Goal: Transaction & Acquisition: Purchase product/service

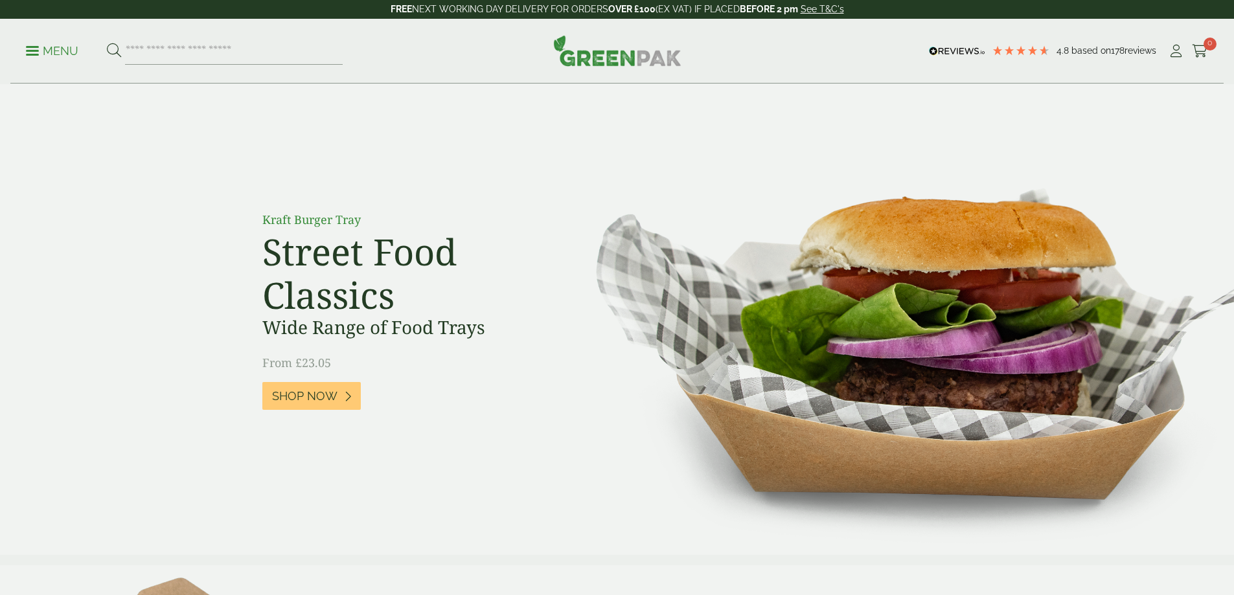
click at [312, 401] on span "Shop Now" at bounding box center [304, 396] width 65 height 14
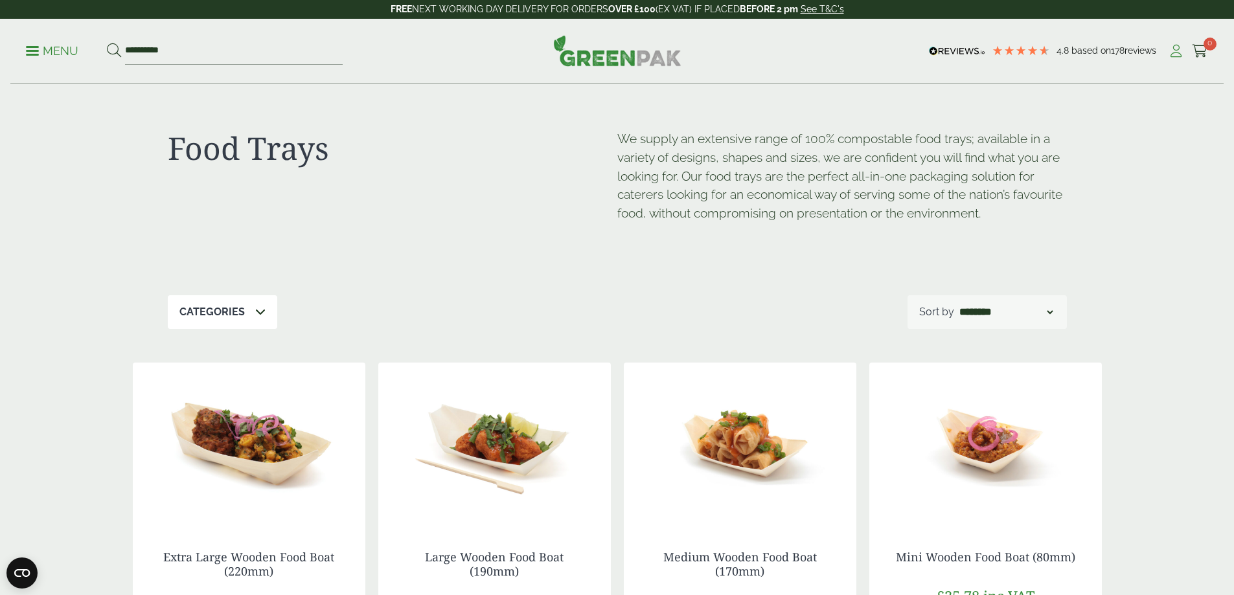
click at [1173, 52] on icon at bounding box center [1176, 51] width 16 height 13
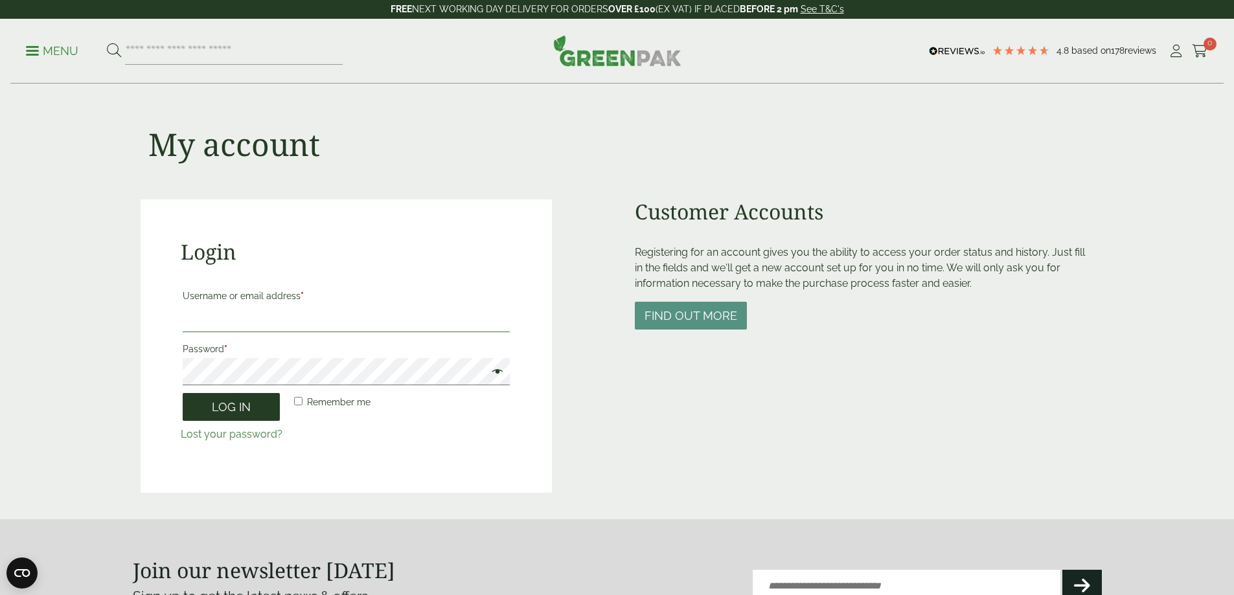
type input "**********"
click at [246, 399] on button "Log in" at bounding box center [231, 407] width 97 height 28
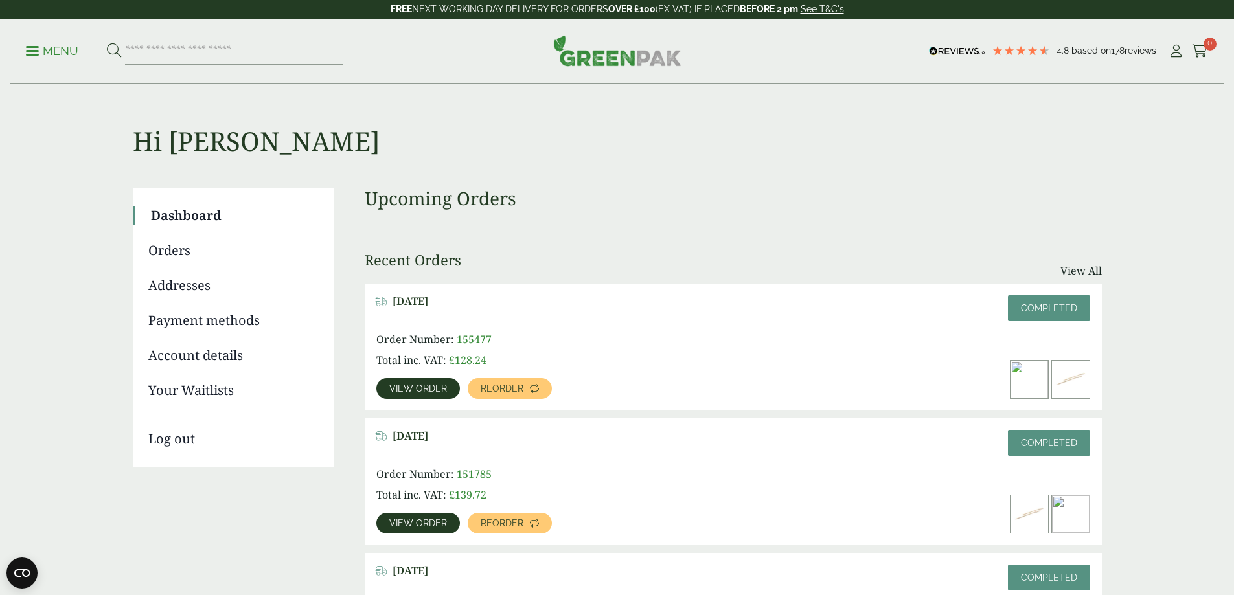
click at [175, 246] on link "Orders" at bounding box center [231, 250] width 167 height 19
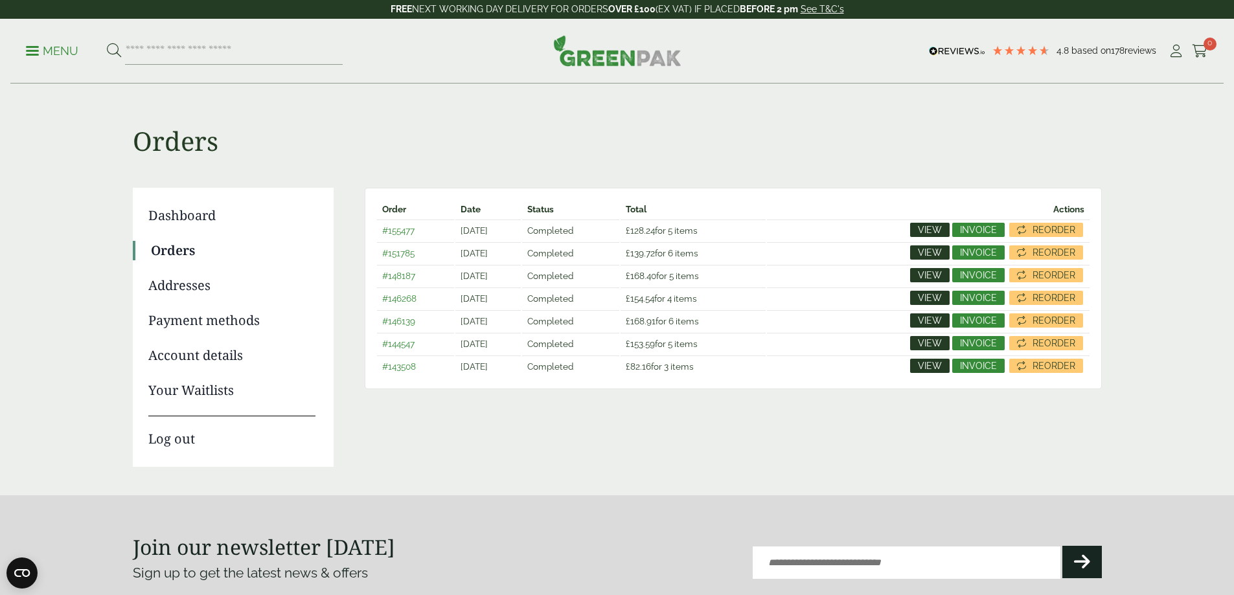
click at [177, 213] on link "Dashboard" at bounding box center [231, 215] width 167 height 19
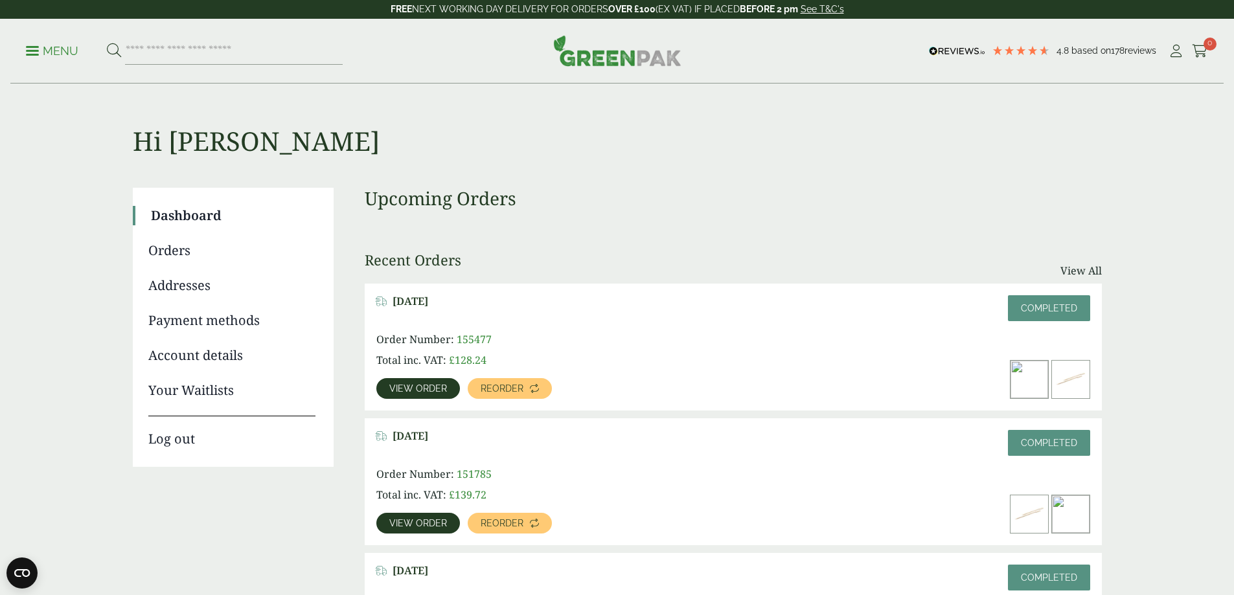
click at [447, 384] on span "View order" at bounding box center [418, 388] width 58 height 9
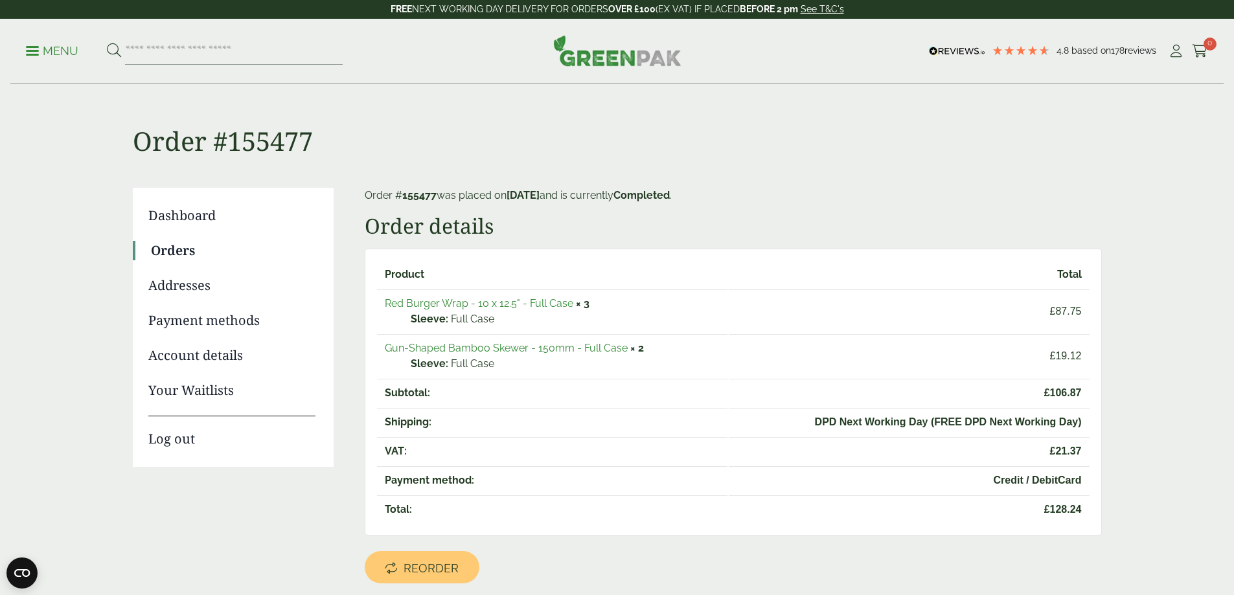
click at [494, 307] on link "Red Burger Wrap - 10 x 12.5" - Full Case" at bounding box center [479, 303] width 189 height 12
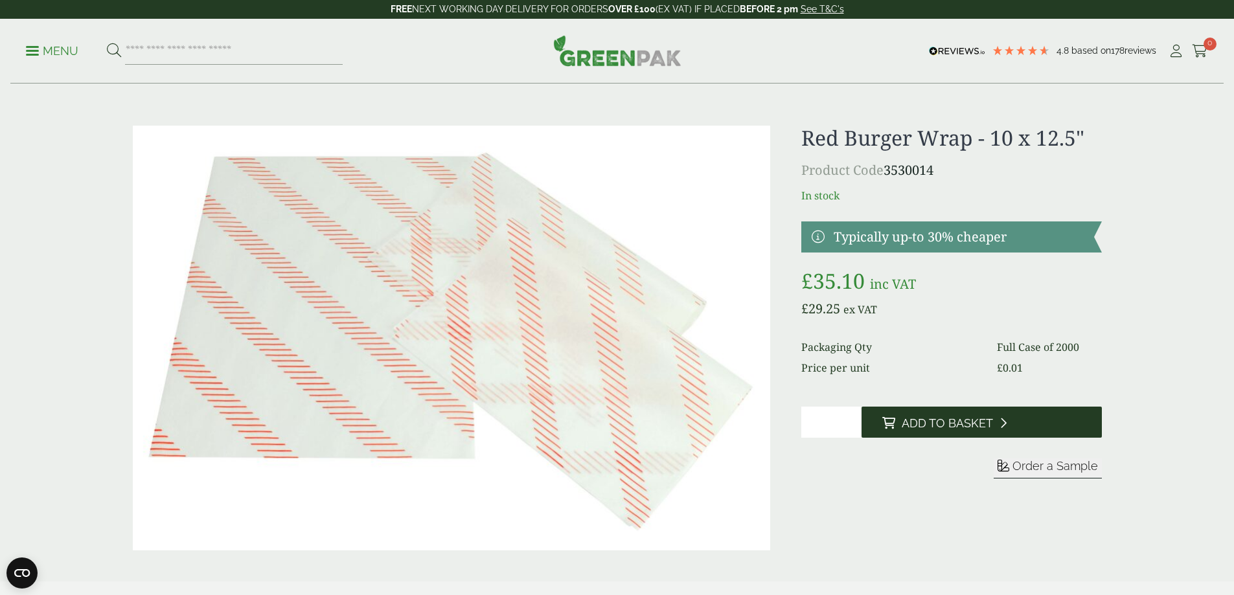
click at [976, 432] on button "Add to Basket" at bounding box center [982, 422] width 240 height 31
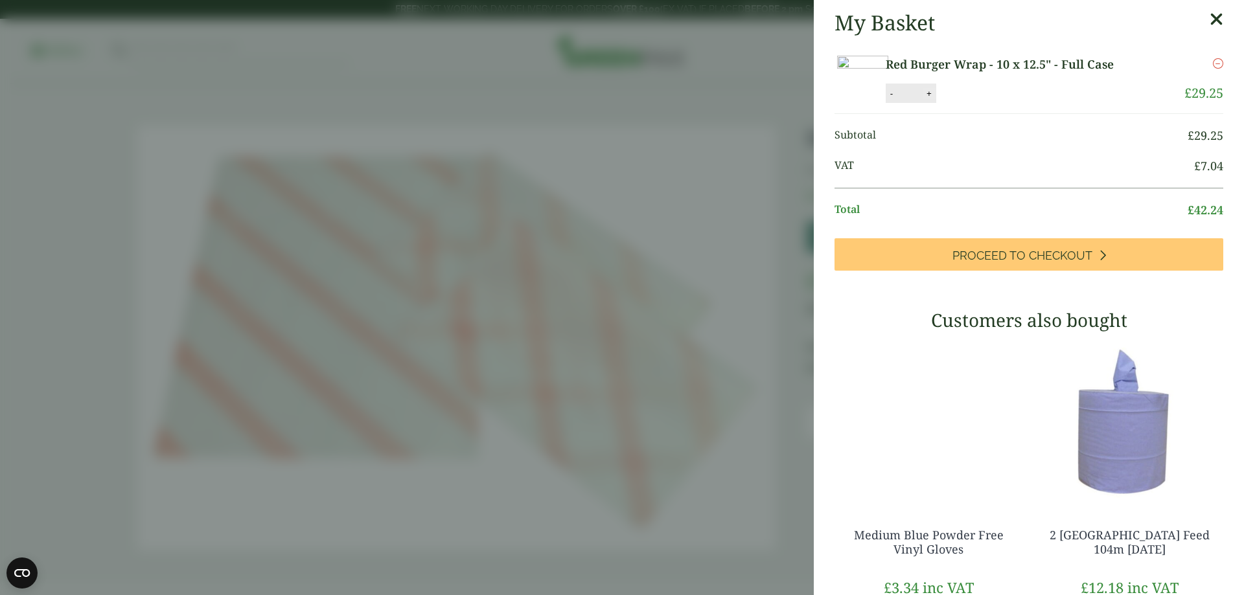
click at [936, 99] on button "+" at bounding box center [929, 93] width 13 height 11
type input "*"
click at [1004, 104] on button "Update" at bounding box center [971, 93] width 65 height 19
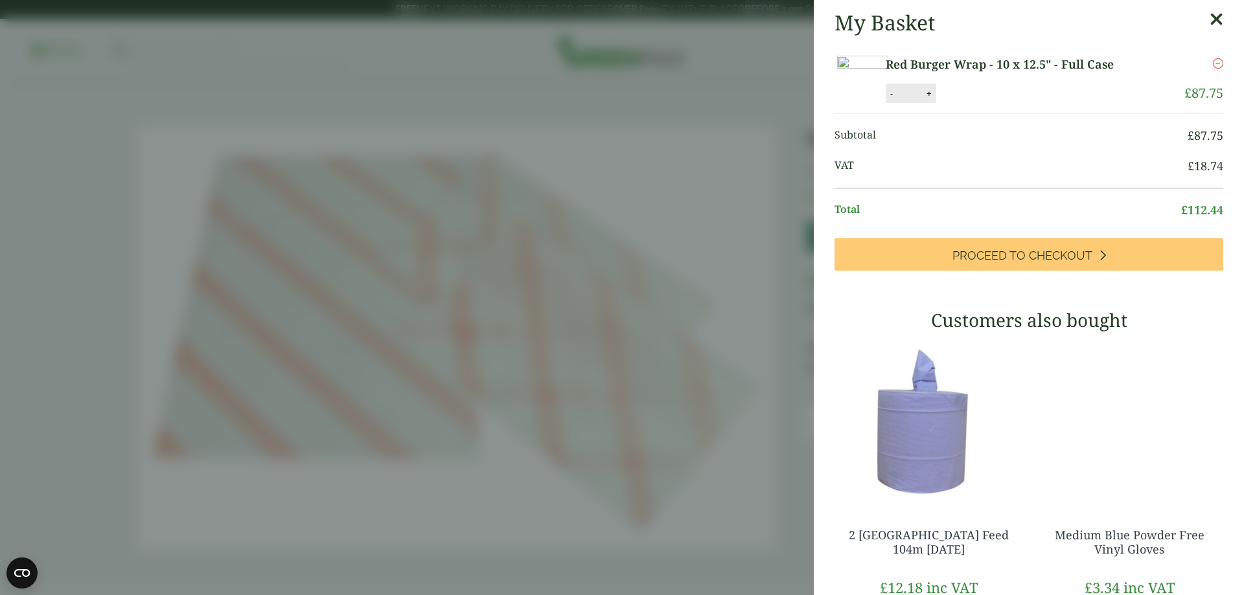
click at [1210, 23] on icon at bounding box center [1217, 19] width 14 height 18
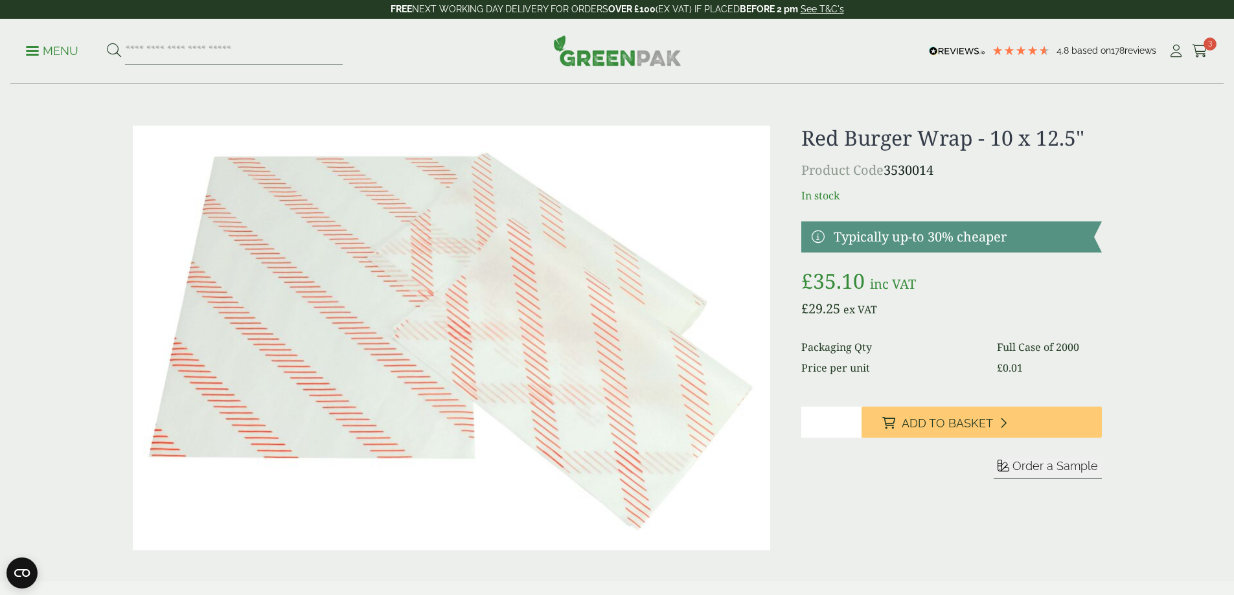
click at [47, 54] on p "Menu" at bounding box center [52, 51] width 52 height 16
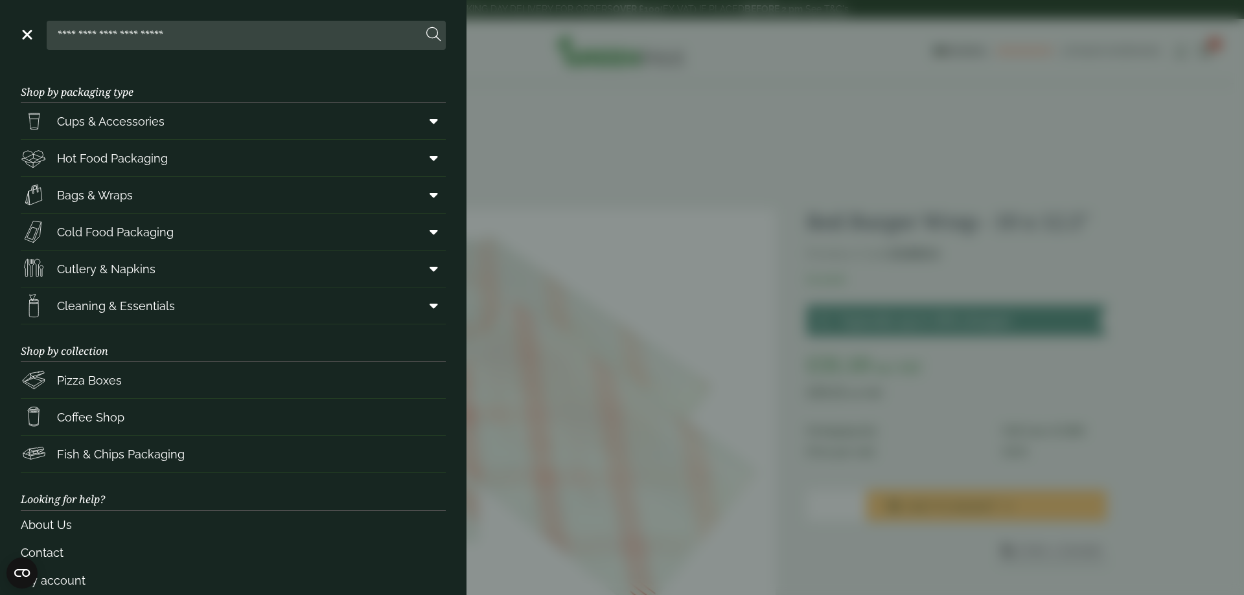
click at [30, 37] on link "Menu" at bounding box center [25, 33] width 13 height 13
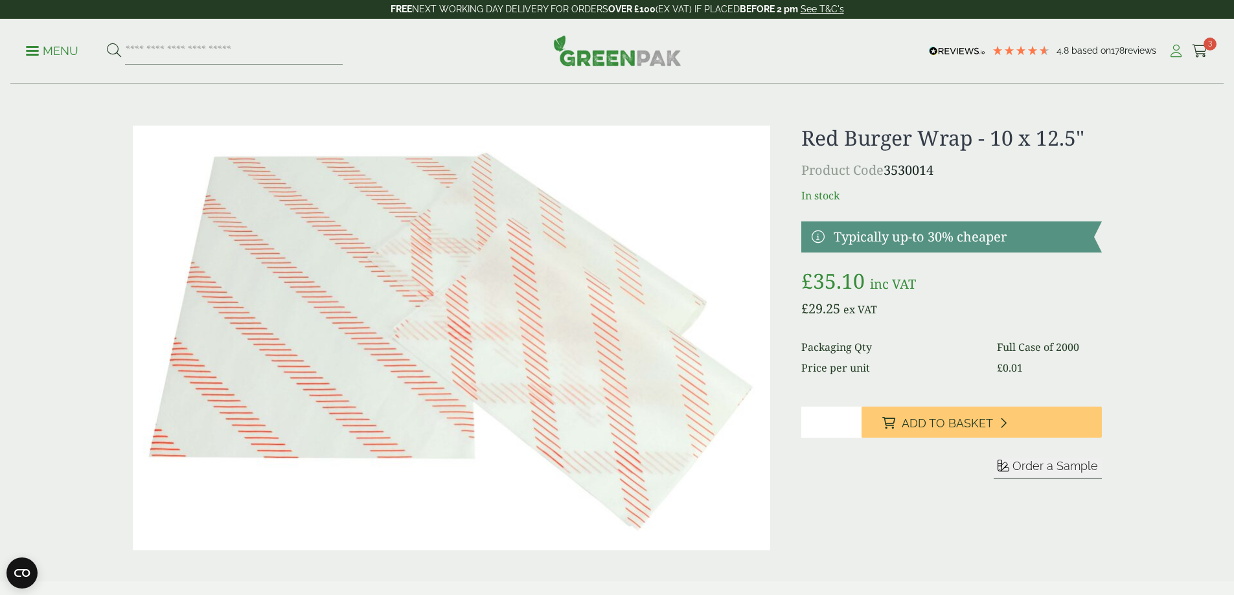
click at [1168, 49] on icon at bounding box center [1176, 51] width 16 height 13
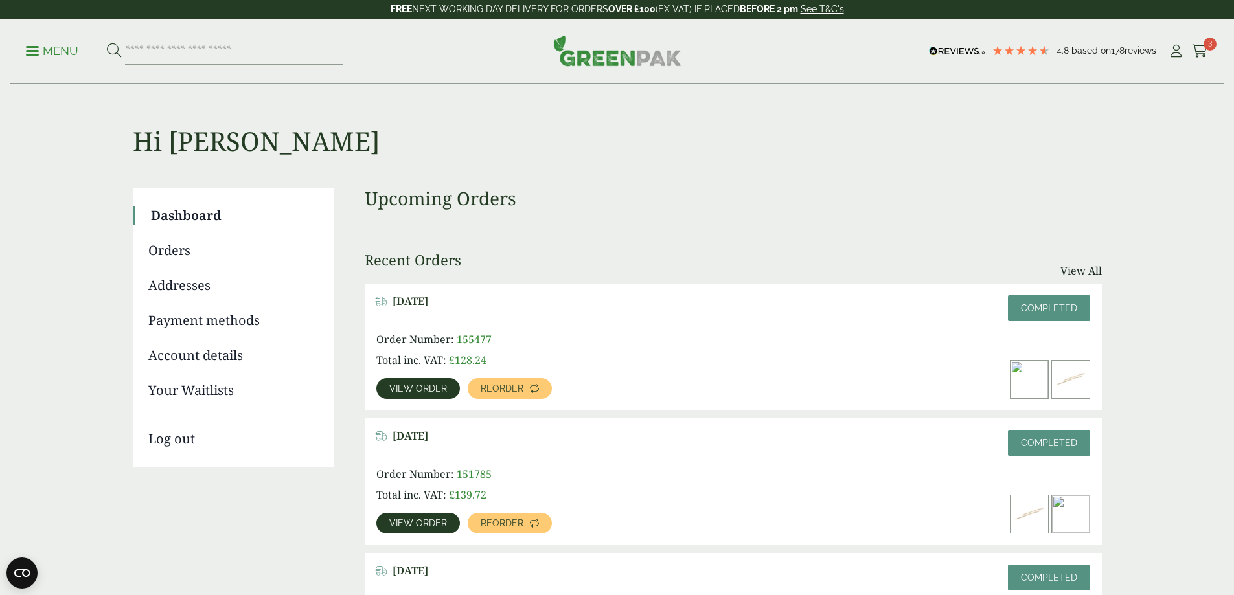
click at [447, 384] on span "View order" at bounding box center [418, 388] width 58 height 9
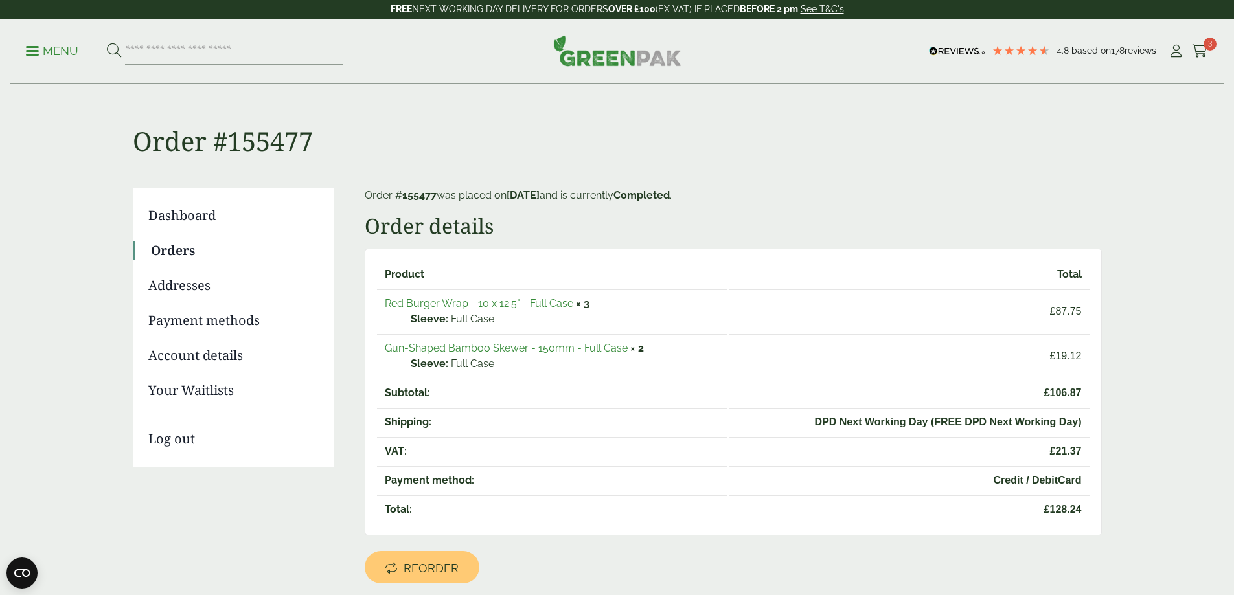
click at [448, 303] on link "Red Burger Wrap - 10 x 12.5" - Full Case" at bounding box center [479, 303] width 189 height 12
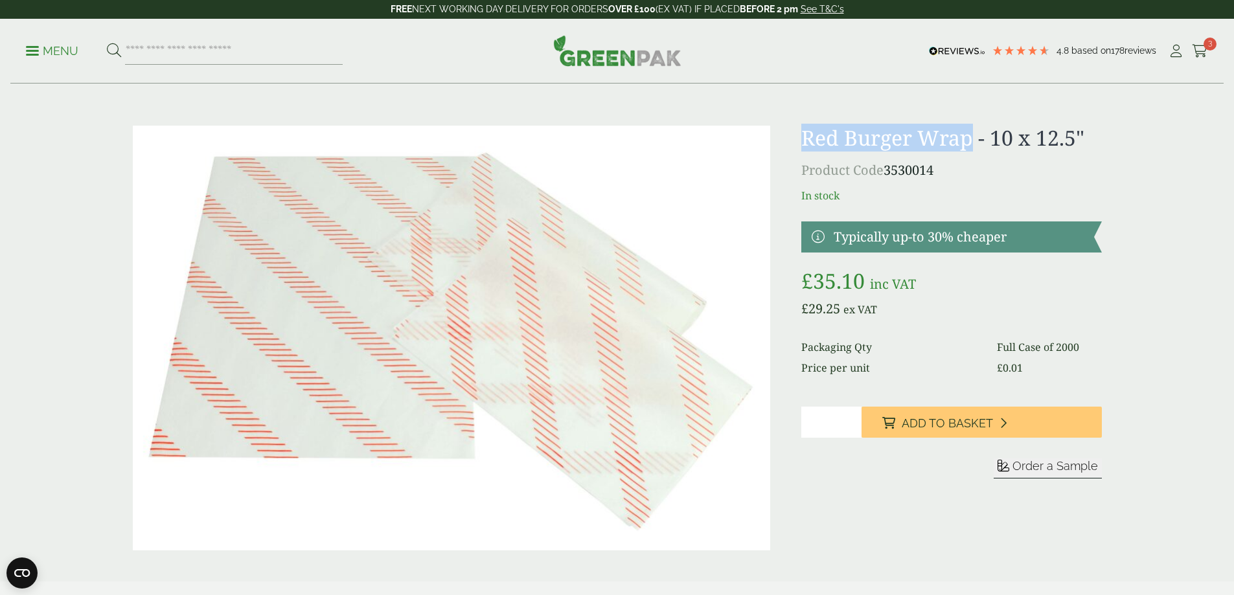
drag, startPoint x: 805, startPoint y: 140, endPoint x: 969, endPoint y: 150, distance: 163.6
click at [969, 150] on h1 "Red Burger Wrap - 10 x 12.5"" at bounding box center [952, 138] width 300 height 25
copy h1 "Red Burger Wrap"
click at [1196, 54] on icon at bounding box center [1200, 51] width 16 height 13
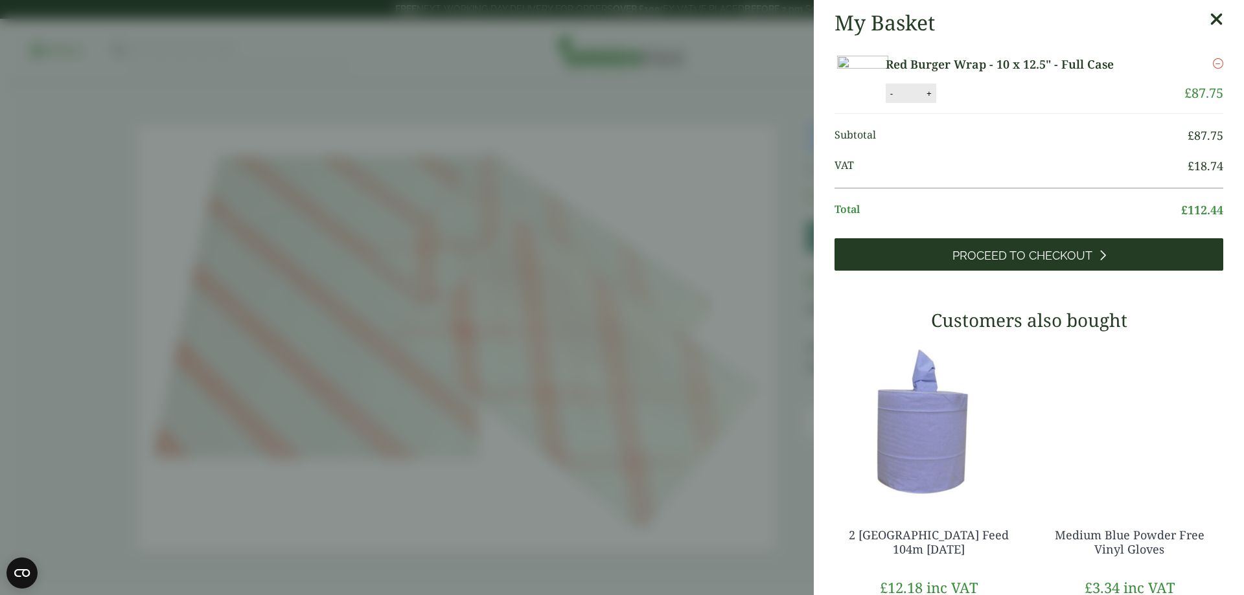
click at [1045, 263] on span "Proceed to Checkout" at bounding box center [1023, 256] width 140 height 14
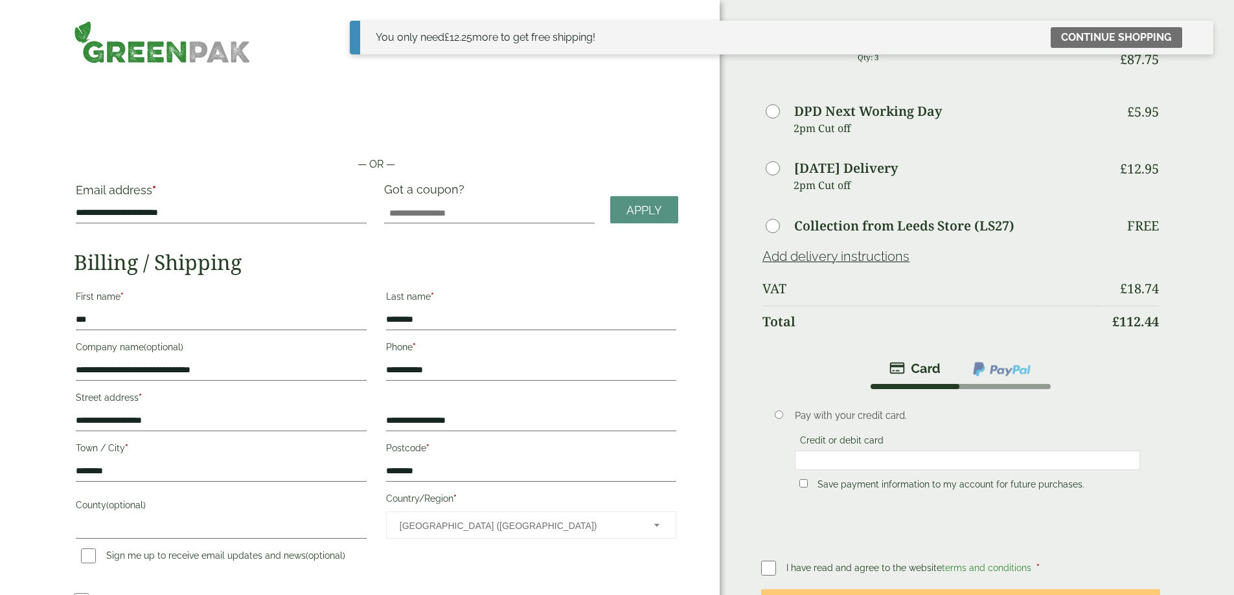
click at [1142, 238] on div "Order Summary Item Ammount Red Burger Wrap - 10 x 12.5" - Full Case Qty: 3 £ 87…" at bounding box center [977, 367] width 514 height 735
click at [1143, 123] on div "Order Summary Item Ammount Red Burger Wrap - 10 x 12.5" - Full Case Qty: 3 £ 87…" at bounding box center [977, 367] width 514 height 735
click at [1135, 38] on link "Continue shopping" at bounding box center [1117, 37] width 132 height 21
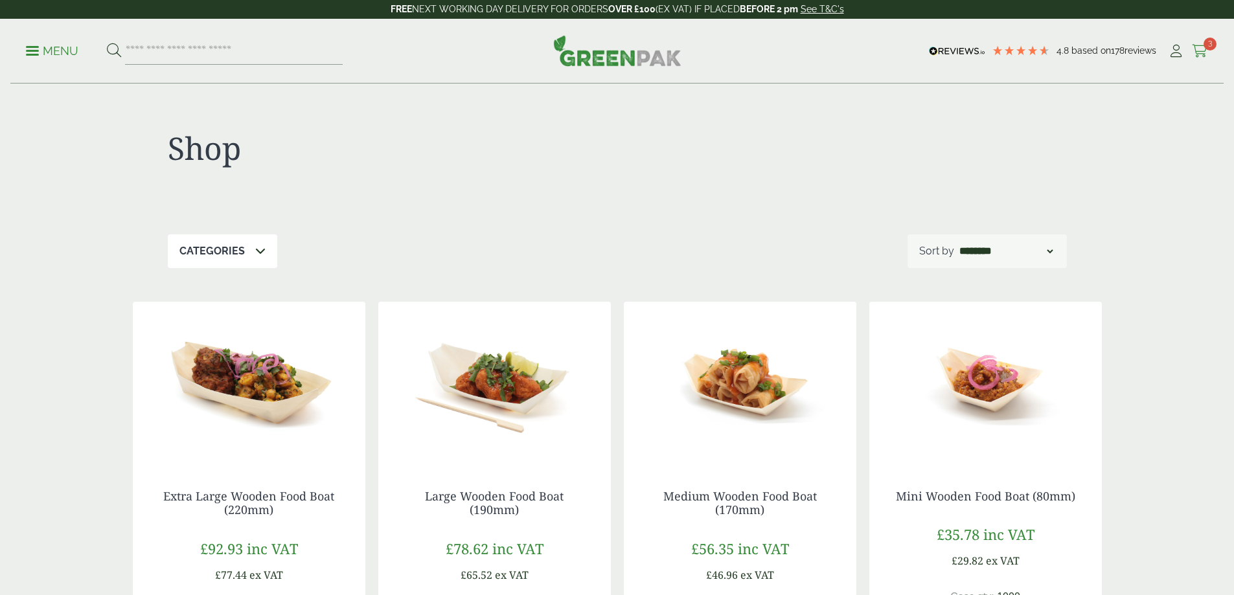
click at [1201, 51] on icon at bounding box center [1200, 51] width 16 height 13
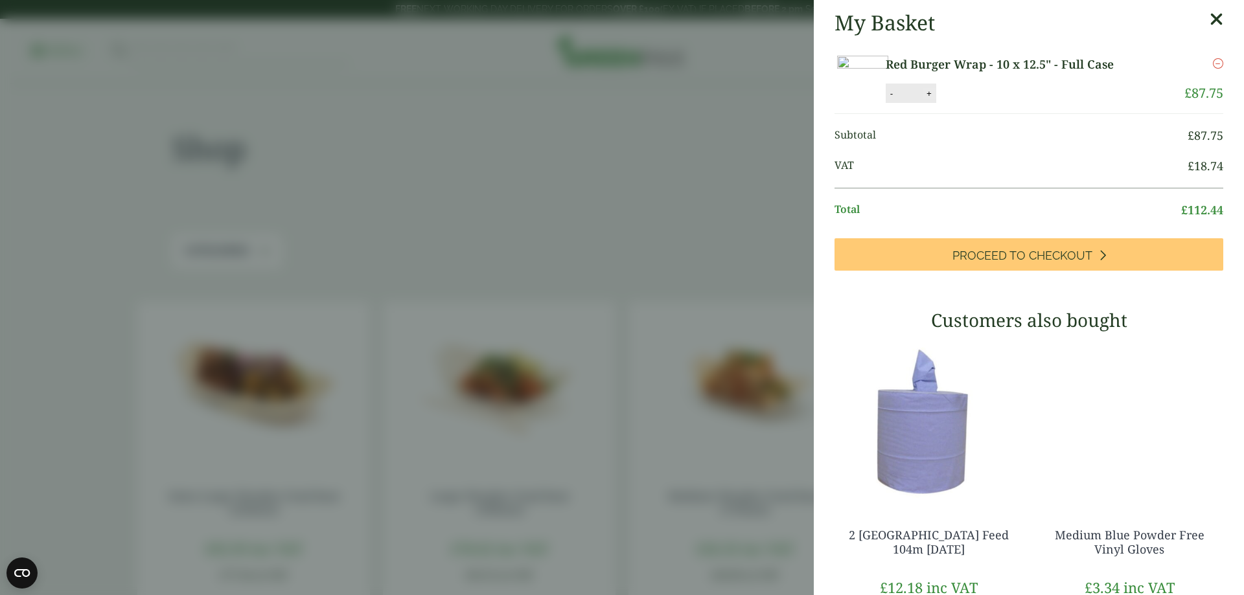
click at [936, 99] on button "+" at bounding box center [929, 93] width 13 height 11
type input "*"
click at [1004, 104] on button "Update" at bounding box center [971, 93] width 65 height 19
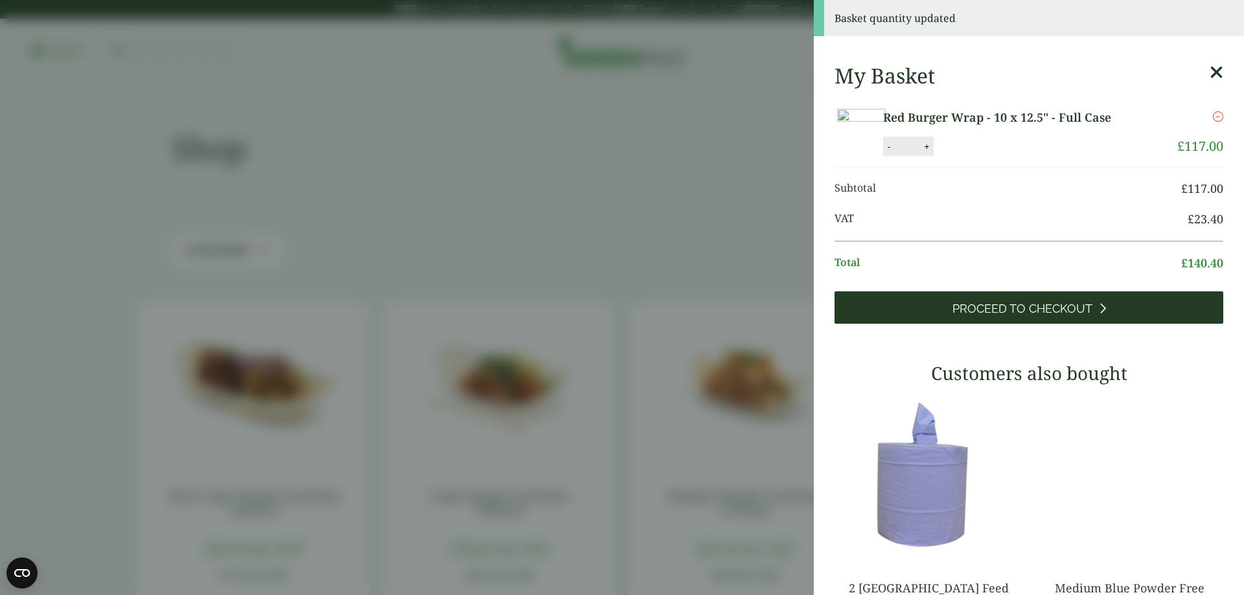
click at [1037, 316] on span "Proceed to Checkout" at bounding box center [1023, 309] width 140 height 14
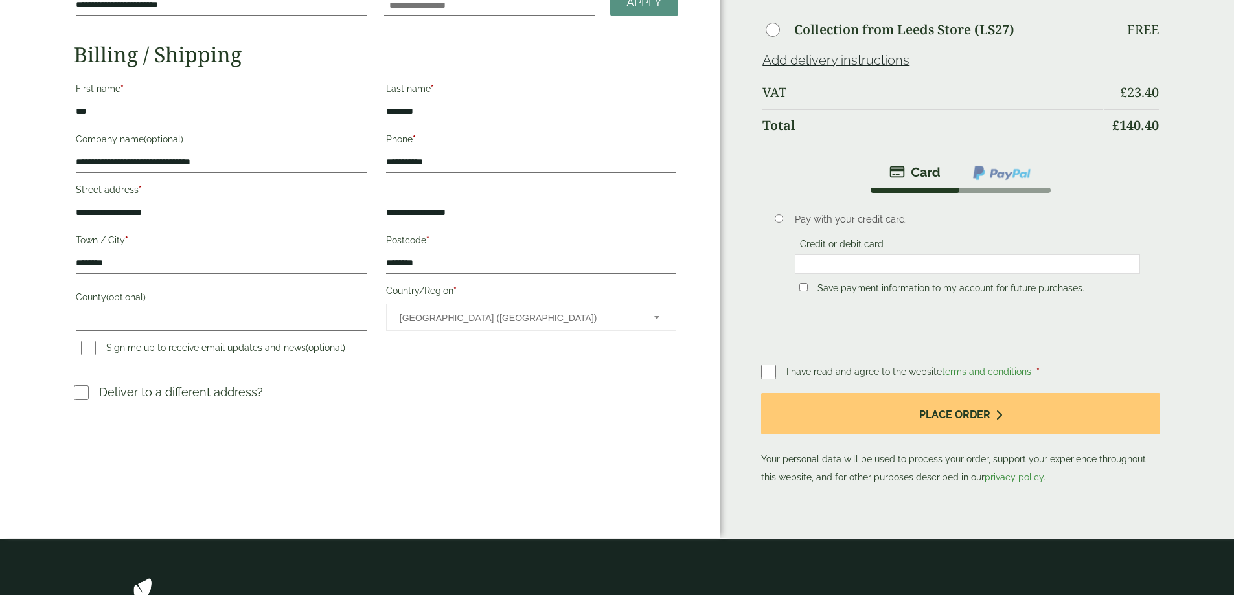
scroll to position [65, 0]
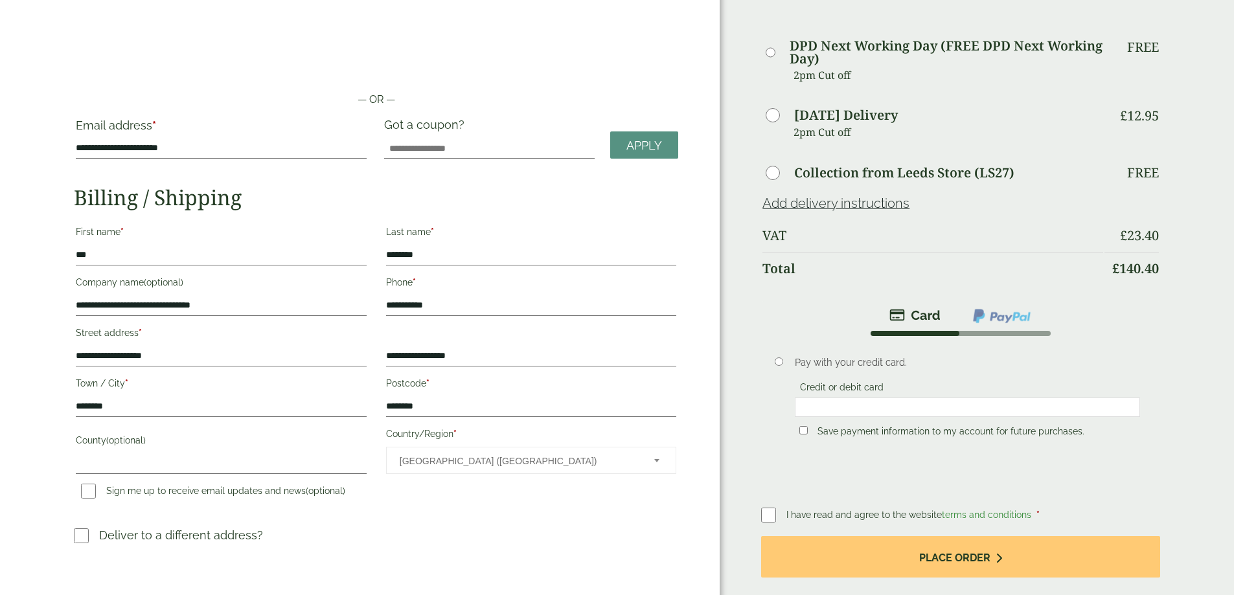
click at [1008, 380] on fieldset "Credit or debit card" at bounding box center [967, 400] width 345 height 40
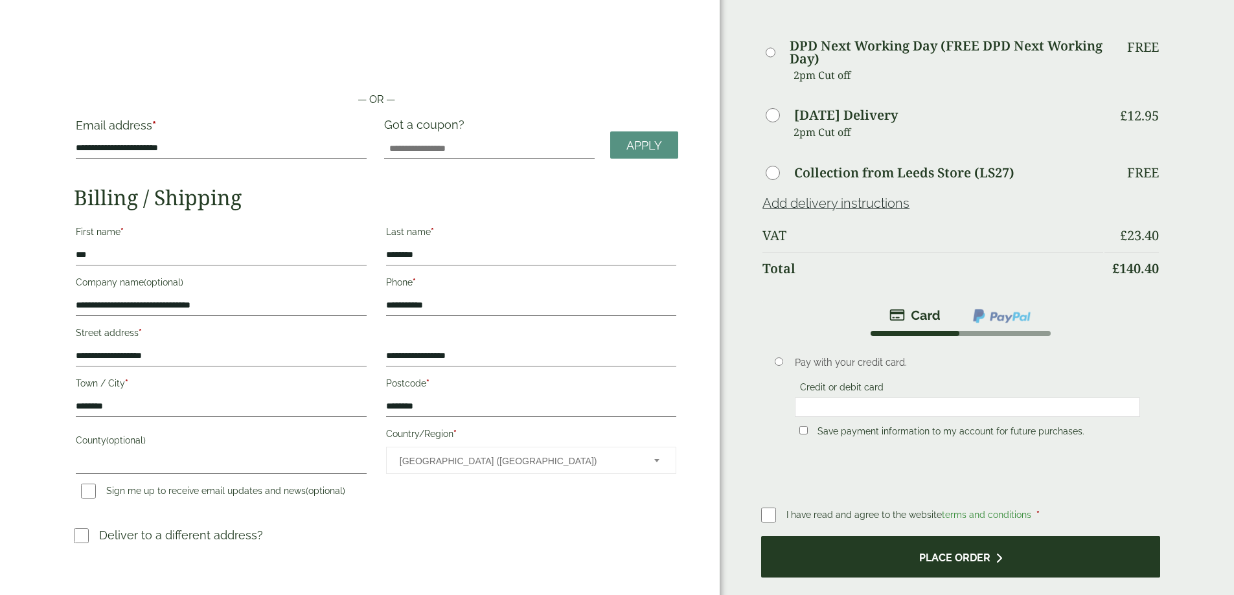
click at [942, 551] on button "Place order" at bounding box center [960, 558] width 399 height 42
